Goal: Task Accomplishment & Management: Complete application form

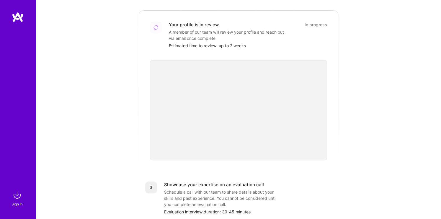
scroll to position [85, 0]
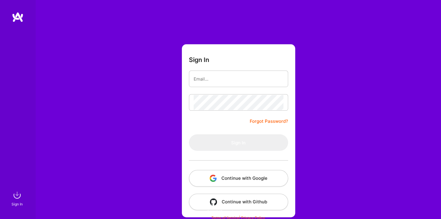
click at [227, 181] on button "Continue with Google" at bounding box center [238, 178] width 99 height 17
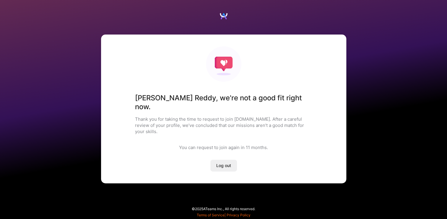
click at [206, 137] on div "[PERSON_NAME] Reddy , we're not a good fit right now. Thank you for taking the …" at bounding box center [223, 109] width 245 height 149
click at [188, 136] on div "[PERSON_NAME] Reddy , we're not a good fit right now. Thank you for taking the …" at bounding box center [223, 109] width 245 height 149
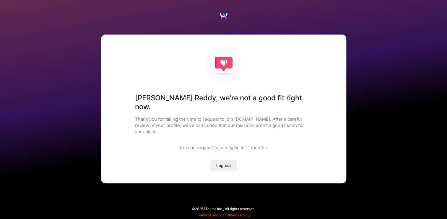
click at [187, 135] on div "[PERSON_NAME] Reddy , we're not a good fit right now. Thank you for taking the …" at bounding box center [223, 109] width 245 height 149
